Goal: Task Accomplishment & Management: Manage account settings

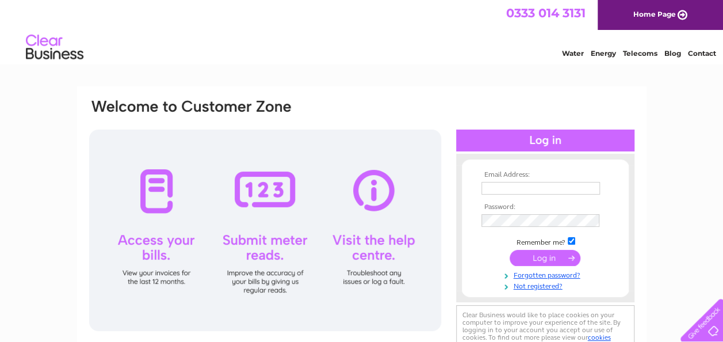
type input "[EMAIL_ADDRESS][DOMAIN_NAME]"
click at [550, 266] on input "submit" at bounding box center [545, 258] width 71 height 16
click at [560, 253] on input "submit" at bounding box center [545, 258] width 71 height 16
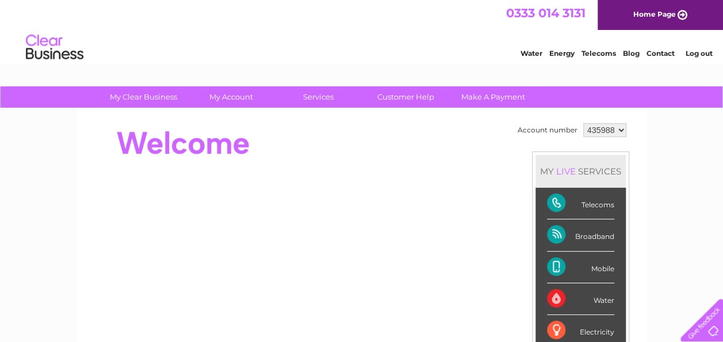
click at [549, 260] on div "Mobile" at bounding box center [580, 267] width 67 height 32
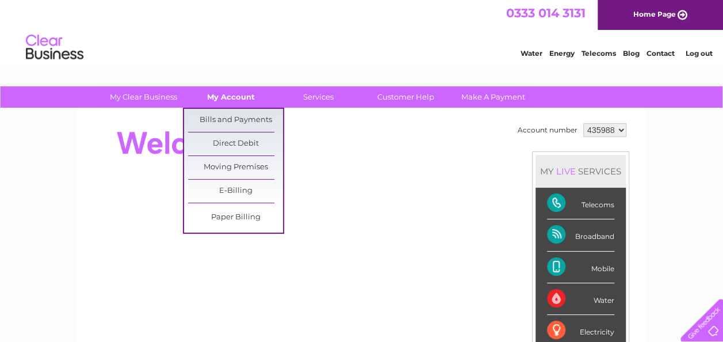
click at [260, 95] on link "My Account" at bounding box center [230, 96] width 95 height 21
click at [236, 115] on link "Bills and Payments" at bounding box center [235, 120] width 95 height 23
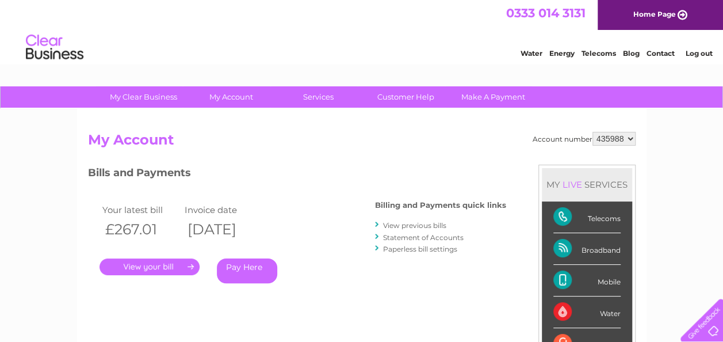
click at [420, 227] on link "View previous bills" at bounding box center [414, 225] width 63 height 9
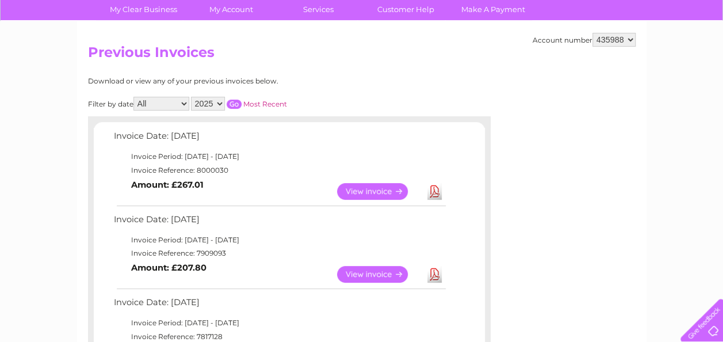
scroll to position [120, 0]
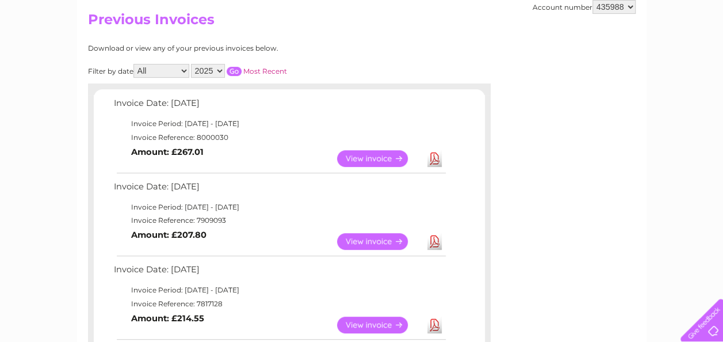
click at [376, 243] on link "View" at bounding box center [379, 241] width 85 height 17
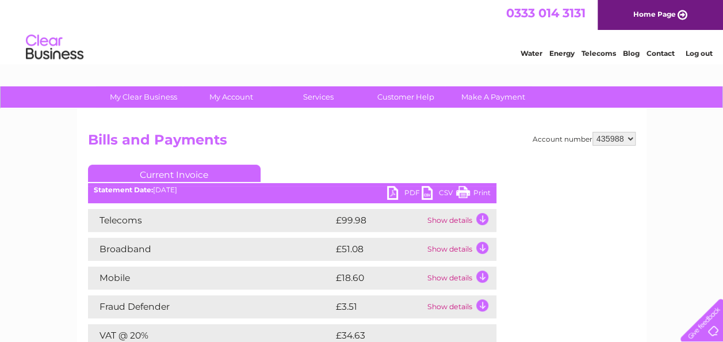
click at [482, 186] on link "Print" at bounding box center [473, 194] width 35 height 17
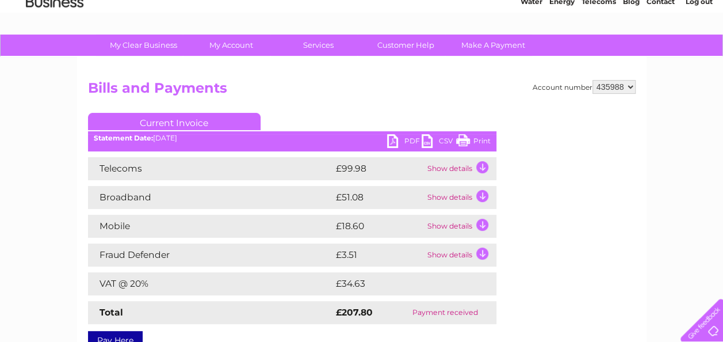
scroll to position [69, 0]
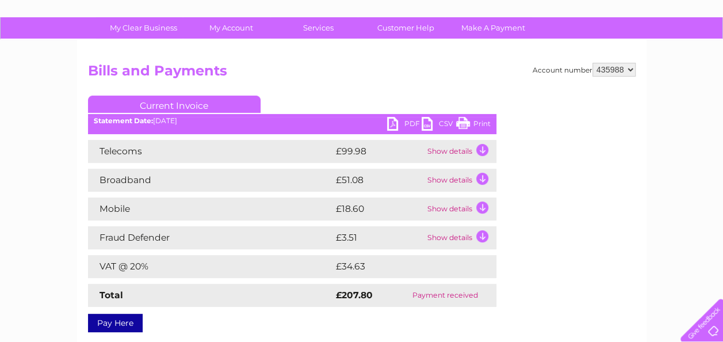
drag, startPoint x: 580, startPoint y: 163, endPoint x: 659, endPoint y: 66, distance: 125.9
click at [659, 66] on div "My Clear Business Login Details My Details My Preferences Link Account My Accou…" at bounding box center [361, 287] width 723 height 541
click at [630, 70] on select "435988 447357" at bounding box center [613, 70] width 43 height 14
select select "447357"
click at [592, 63] on select "435988 447357" at bounding box center [613, 70] width 43 height 14
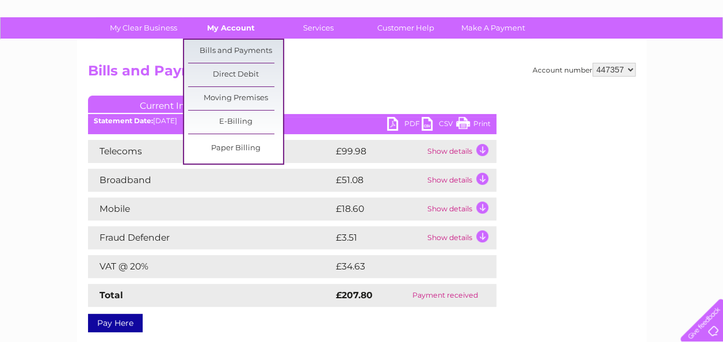
click at [235, 22] on link "My Account" at bounding box center [230, 27] width 95 height 21
click at [225, 45] on link "Bills and Payments" at bounding box center [235, 51] width 95 height 23
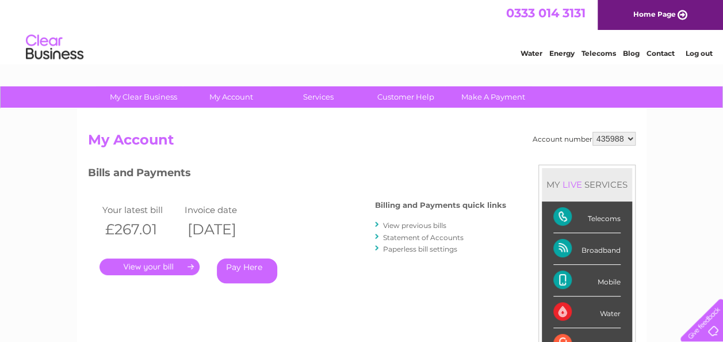
click at [428, 223] on link "View previous bills" at bounding box center [414, 225] width 63 height 9
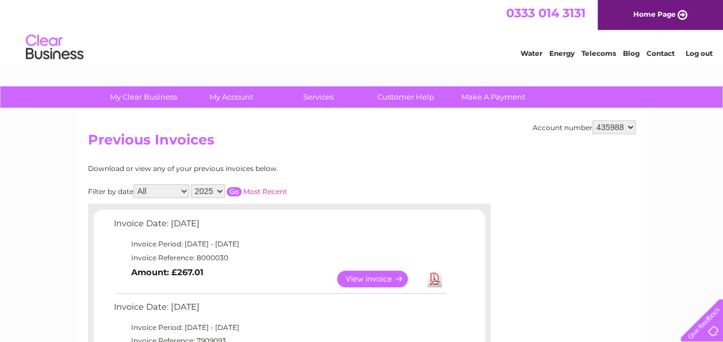
click at [631, 125] on select "435988 447357" at bounding box center [613, 127] width 43 height 14
select select "447357"
click at [592, 120] on select "435988 447357" at bounding box center [613, 127] width 43 height 14
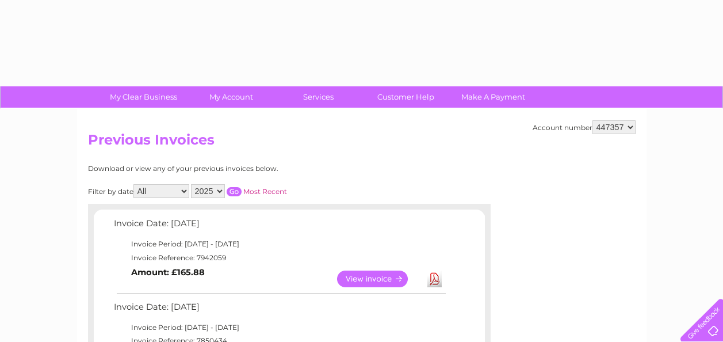
click at [232, 93] on link "My Account" at bounding box center [230, 96] width 95 height 21
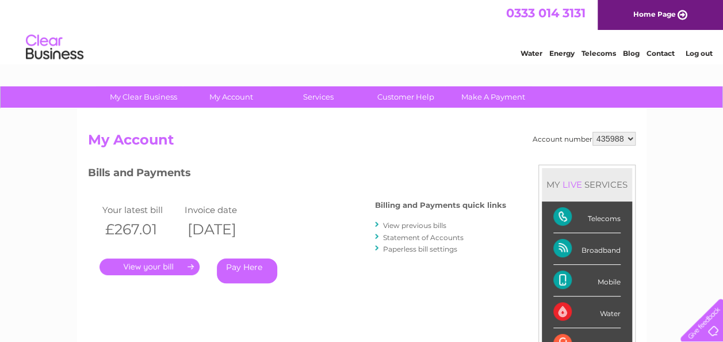
click at [421, 225] on link "View previous bills" at bounding box center [414, 225] width 63 height 9
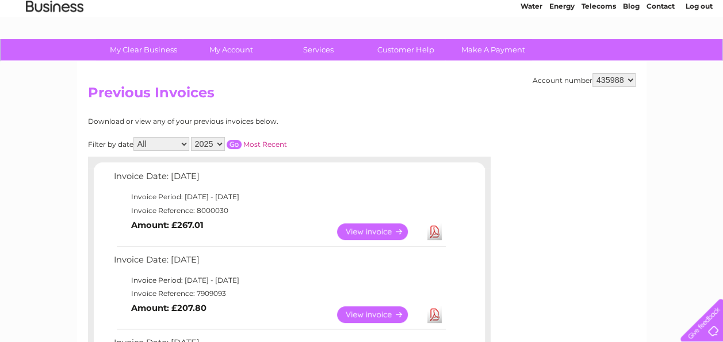
scroll to position [45, 0]
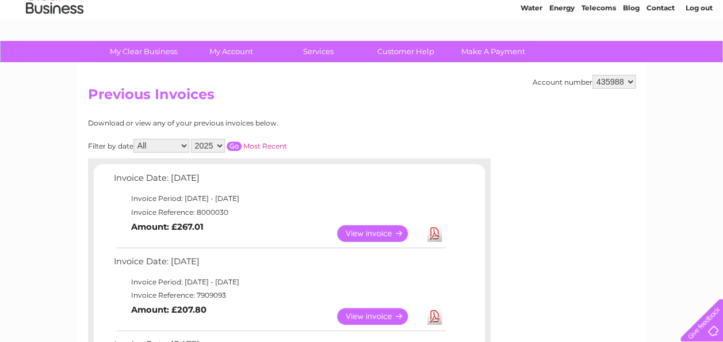
click at [632, 78] on select "435988 447357" at bounding box center [613, 82] width 43 height 14
select select "447357"
click at [592, 75] on select "435988 447357" at bounding box center [613, 82] width 43 height 14
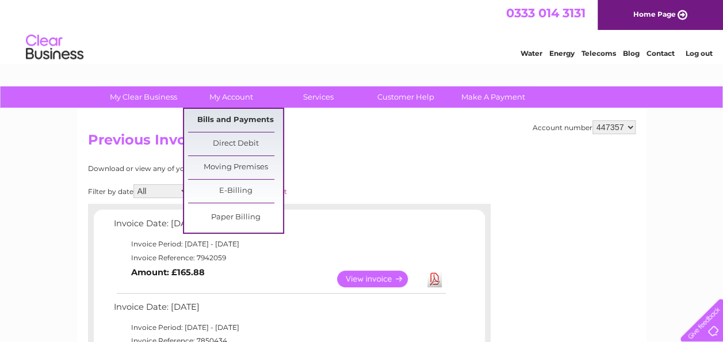
click at [229, 120] on link "Bills and Payments" at bounding box center [235, 120] width 95 height 23
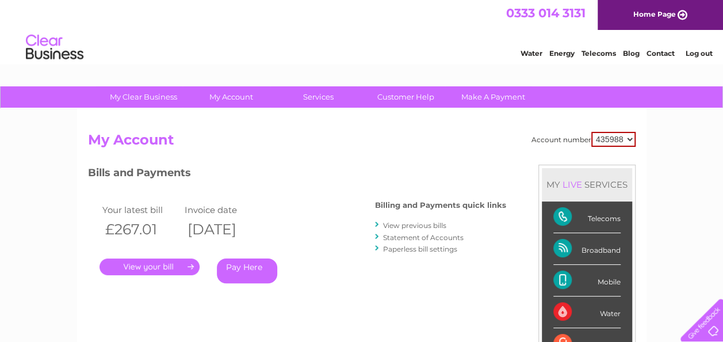
click at [637, 137] on div "Account number 435988 447357 My Account MY LIVE SERVICES Telecoms Broadband Mob…" at bounding box center [361, 299] width 569 height 381
click at [630, 139] on select "435988 447357" at bounding box center [613, 139] width 44 height 15
select select "447357"
click at [591, 132] on select "435988 447357" at bounding box center [613, 139] width 44 height 15
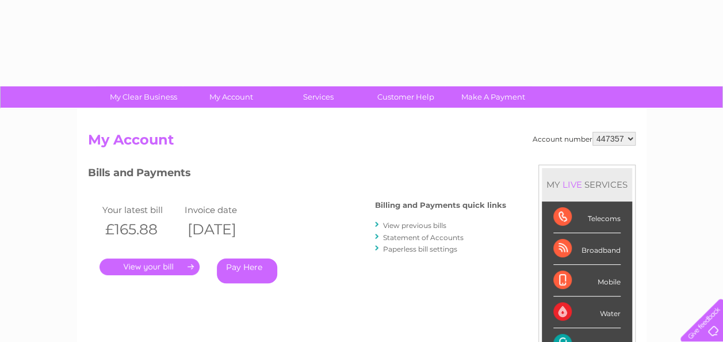
click at [162, 267] on link "." at bounding box center [149, 266] width 100 height 17
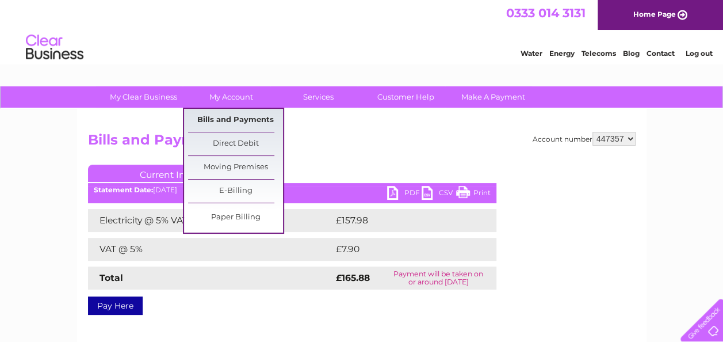
click at [222, 118] on link "Bills and Payments" at bounding box center [235, 120] width 95 height 23
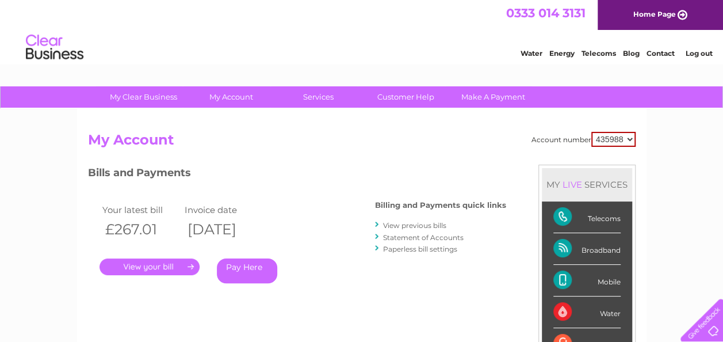
click at [428, 227] on link "View previous bills" at bounding box center [414, 225] width 63 height 9
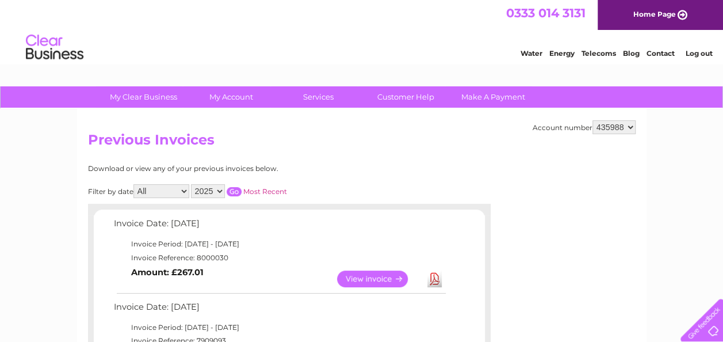
click at [630, 131] on select "435988 447357" at bounding box center [613, 127] width 43 height 14
select select "447357"
click at [592, 120] on select "435988 447357" at bounding box center [613, 127] width 43 height 14
drag, startPoint x: 721, startPoint y: 96, endPoint x: 728, endPoint y: 99, distance: 7.7
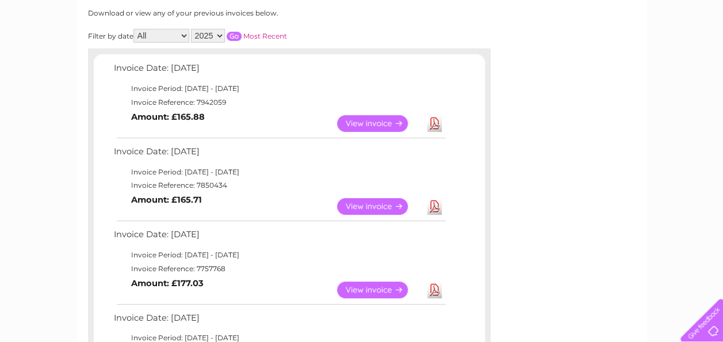
scroll to position [159, 0]
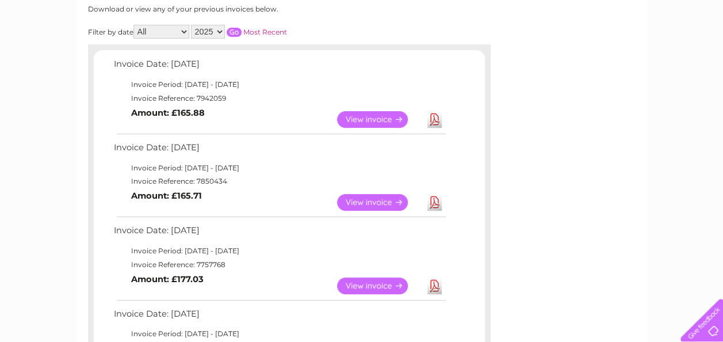
click at [375, 201] on link "View" at bounding box center [379, 202] width 85 height 17
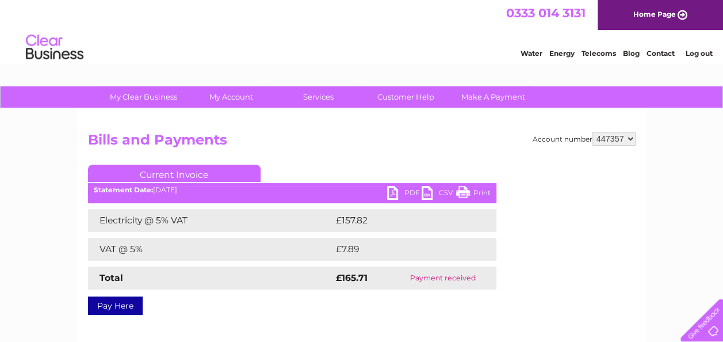
click at [472, 196] on link "Print" at bounding box center [473, 194] width 35 height 17
